Goal: Transaction & Acquisition: Purchase product/service

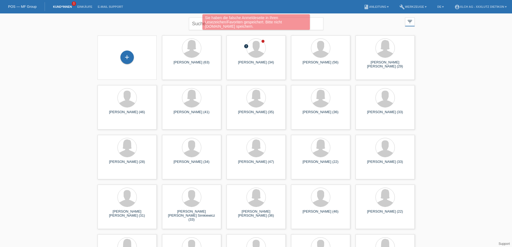
click at [198, 24] on div "Sie haben die falsche Anmeldeseite in Ihren Lesezeichen/Favoriten gespeichert. …" at bounding box center [255, 22] width 307 height 17
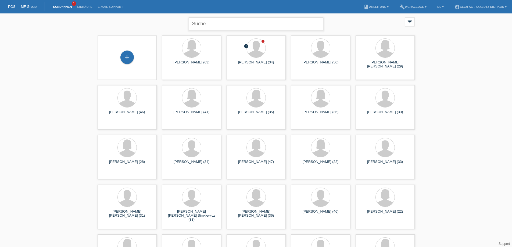
click at [198, 24] on input "text" at bounding box center [256, 23] width 134 height 13
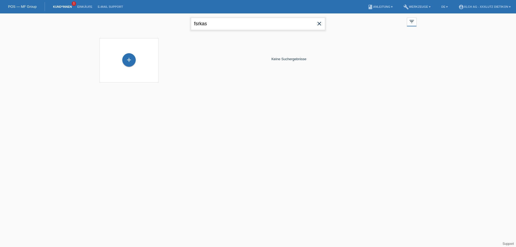
click at [210, 24] on input "fsrkas" at bounding box center [258, 23] width 134 height 13
type input "f"
type input "farkas"
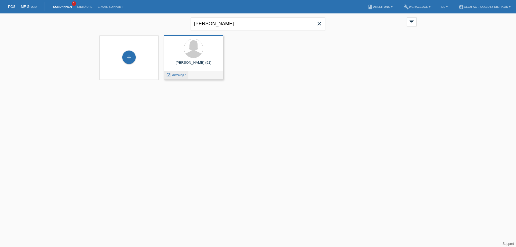
click at [179, 75] on span "Anzeigen" at bounding box center [179, 75] width 15 height 4
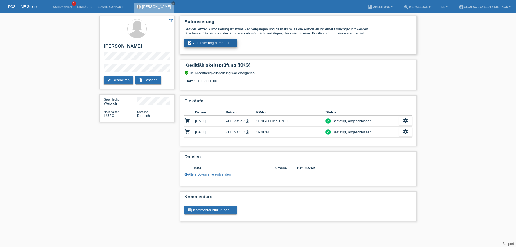
click at [212, 42] on link "assignment_turned_in Autorisierung durchführen" at bounding box center [211, 43] width 53 height 8
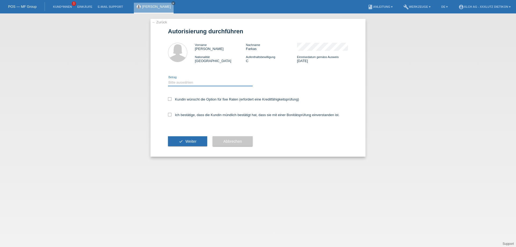
click at [197, 80] on select "Bitte auswählen CHF 1.00 - CHF 499.00 CHF 500.00 - CHF 1'999.00 CHF 2'000.00 - …" at bounding box center [210, 82] width 85 height 6
select select "3"
click at [168, 79] on select "Bitte auswählen CHF 1.00 - CHF 499.00 CHF 500.00 - CHF 1'999.00 CHF 2'000.00 - …" at bounding box center [210, 82] width 85 height 6
click at [169, 115] on icon at bounding box center [169, 114] width 3 height 3
click at [169, 115] on input "Ich bestätige, dass die Kundin mündlich bestätigt hat, dass sie mit einer Bonit…" at bounding box center [169, 114] width 3 height 3
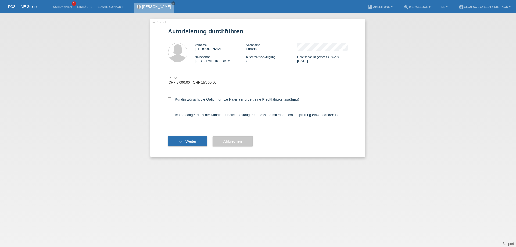
checkbox input "true"
click at [188, 141] on span "Weiter" at bounding box center [191, 141] width 11 height 4
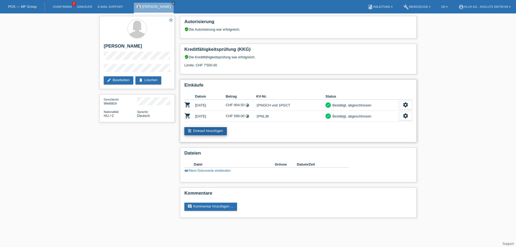
click at [212, 132] on link "add_shopping_cart Einkauf hinzufügen" at bounding box center [206, 131] width 42 height 8
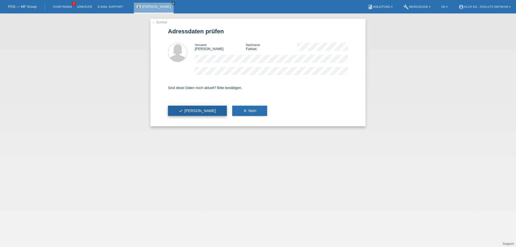
click at [193, 109] on button "check Ja" at bounding box center [197, 111] width 59 height 10
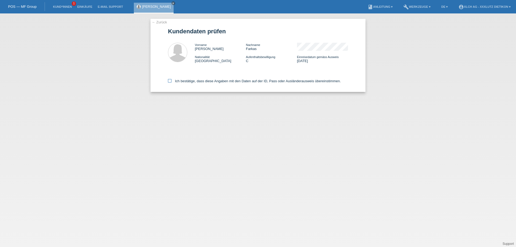
click at [169, 80] on icon at bounding box center [169, 80] width 3 height 3
click at [169, 80] on input "Ich bestätige, dass diese Angaben mit den Daten auf der ID, Pass oder Ausländer…" at bounding box center [169, 80] width 3 height 3
checkbox input "true"
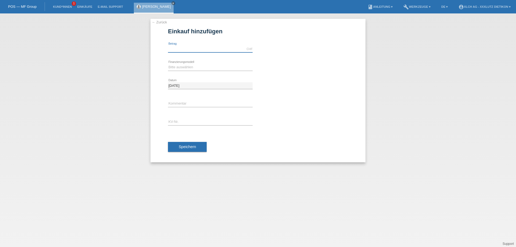
click at [182, 48] on input "text" at bounding box center [210, 49] width 85 height 7
type input "468.50"
click at [186, 66] on select "Bitte auswählen Kauf auf Rechnung mit Teilzahlungsoption Fixe Raten - Zinsübern…" at bounding box center [210, 67] width 85 height 6
select select "109"
click at [168, 64] on select "Bitte auswählen Kauf auf Rechnung mit Teilzahlungsoption Fixe Raten - Zinsübern…" at bounding box center [210, 67] width 85 height 6
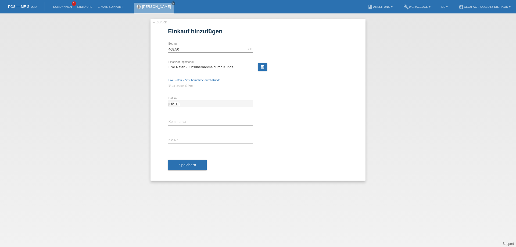
click at [192, 85] on select "Bitte auswählen 6 Raten 12 Raten 24 Raten 36 Raten" at bounding box center [210, 85] width 85 height 6
click at [263, 65] on link "calculate" at bounding box center [262, 67] width 9 height 8
type input "468.50"
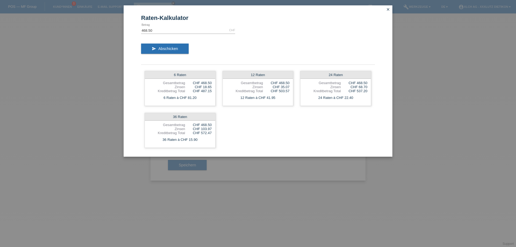
click at [388, 8] on icon "close" at bounding box center [388, 9] width 4 height 4
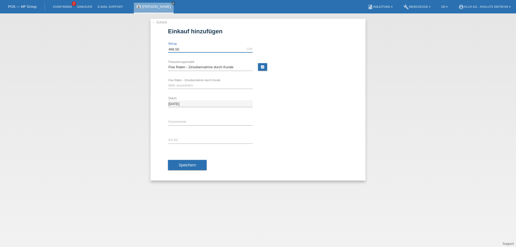
drag, startPoint x: 182, startPoint y: 46, endPoint x: 143, endPoint y: 53, distance: 39.6
click at [143, 53] on div "← Zurück Einkauf hinzufügen 468.50 CHF error Betrag error 6 Raten" at bounding box center [258, 130] width 516 height 234
type input "768.00"
click at [261, 68] on link "calculate" at bounding box center [262, 67] width 9 height 8
type input "768.00"
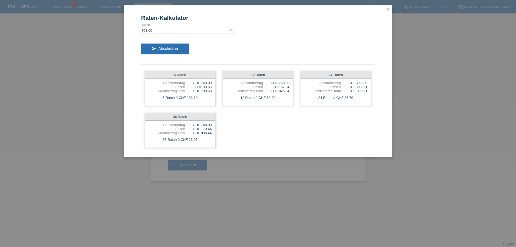
click at [388, 8] on icon "close" at bounding box center [388, 9] width 4 height 4
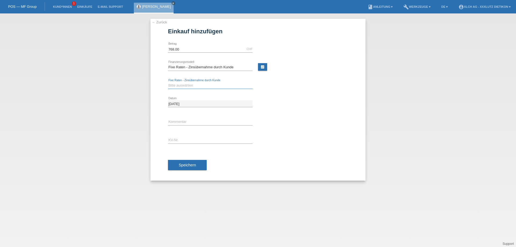
click at [197, 83] on select "Bitte auswählen 6 Raten 12 Raten 24 Raten 36 Raten" at bounding box center [210, 85] width 85 height 6
select select "314"
click at [168, 82] on select "Bitte auswählen 6 Raten 12 Raten 24 Raten 36 Raten" at bounding box center [210, 85] width 85 height 6
click at [187, 121] on input "text" at bounding box center [210, 122] width 85 height 7
type input "2KK3"
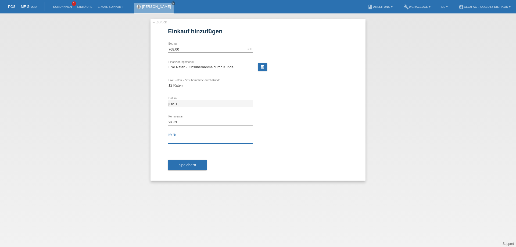
click at [190, 138] on input "text" at bounding box center [210, 140] width 85 height 7
type input "1PP79Z & 1PP7A2"
click at [194, 164] on span "Speichern" at bounding box center [187, 165] width 17 height 4
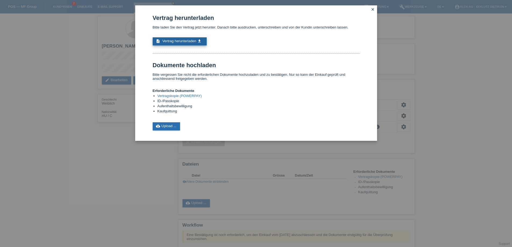
click at [179, 39] on link "description Vertrag herunterladen get_app" at bounding box center [180, 41] width 54 height 8
click at [185, 40] on span "Vertrag herunterladen" at bounding box center [179, 41] width 34 height 4
click at [167, 126] on link "cloud_upload Upload ..." at bounding box center [167, 126] width 28 height 8
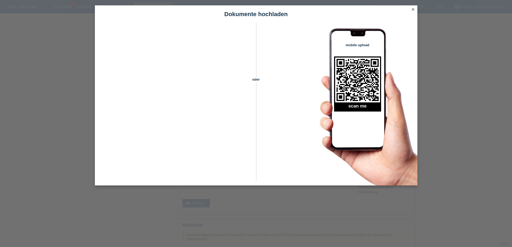
scroll to position [62, 0]
click at [413, 9] on icon "close" at bounding box center [413, 9] width 4 height 4
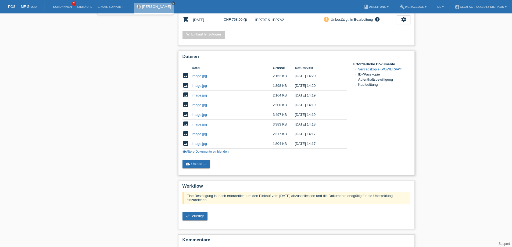
scroll to position [130, 0]
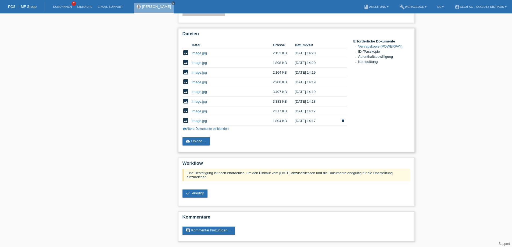
click at [203, 121] on link "image.jpg" at bounding box center [199, 121] width 15 height 4
click at [197, 110] on link "image.jpg" at bounding box center [199, 111] width 15 height 4
click at [197, 101] on link "image.jpg" at bounding box center [199, 102] width 15 height 4
click at [201, 81] on link "image.jpg" at bounding box center [199, 82] width 15 height 4
click at [193, 63] on link "image.jpg" at bounding box center [199, 63] width 15 height 4
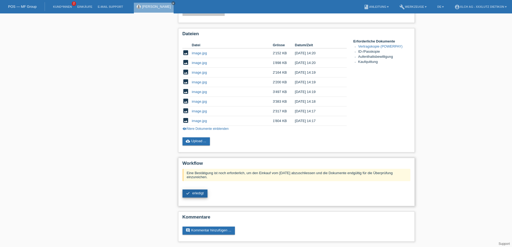
click at [202, 192] on span "erledigt" at bounding box center [198, 193] width 12 height 4
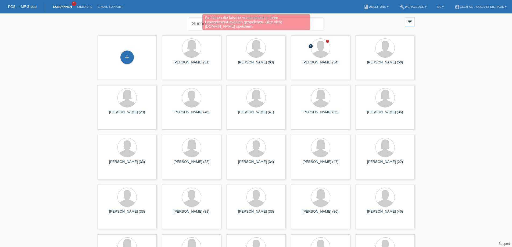
click at [198, 22] on div "Sie haben die falsche Anmeldeseite in Ihren Lesezeichen/Favoriten gespeichert. …" at bounding box center [255, 22] width 307 height 17
click at [199, 23] on div "Sie haben die falsche Anmeldeseite in Ihren Lesezeichen/Favoriten gespeichert. …" at bounding box center [255, 22] width 307 height 17
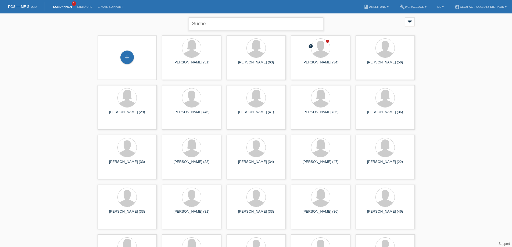
click at [199, 23] on input "text" at bounding box center [256, 23] width 134 height 13
type input "fechtig"
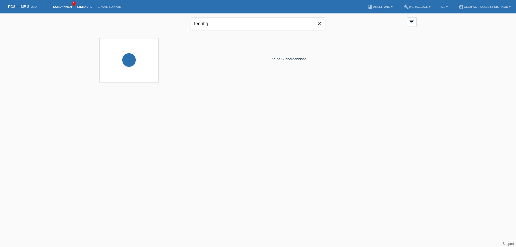
click at [80, 7] on link "Einkäufe" at bounding box center [85, 6] width 20 height 3
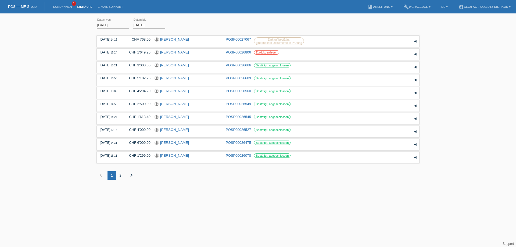
click at [130, 175] on icon "chevron_right" at bounding box center [131, 175] width 6 height 6
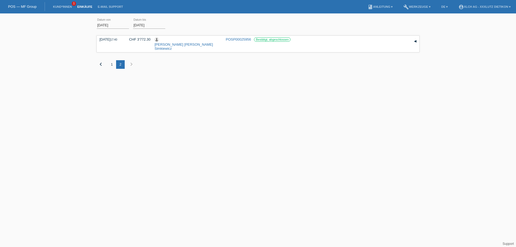
click at [112, 60] on div "1" at bounding box center [112, 64] width 9 height 9
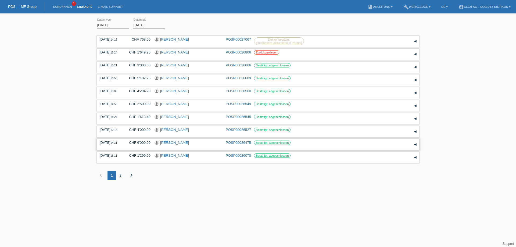
click at [174, 143] on link "[PERSON_NAME]" at bounding box center [174, 143] width 29 height 4
